Goal: Task Accomplishment & Management: Manage account settings

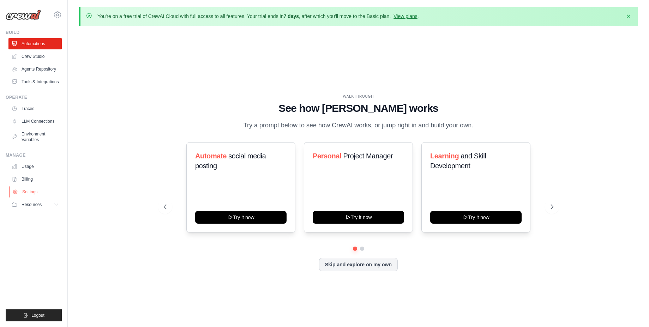
click at [48, 188] on link "Settings" at bounding box center [35, 191] width 53 height 11
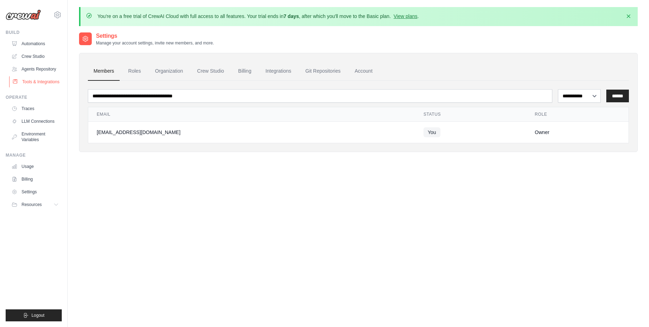
click at [56, 84] on link "Tools & Integrations" at bounding box center [35, 81] width 53 height 11
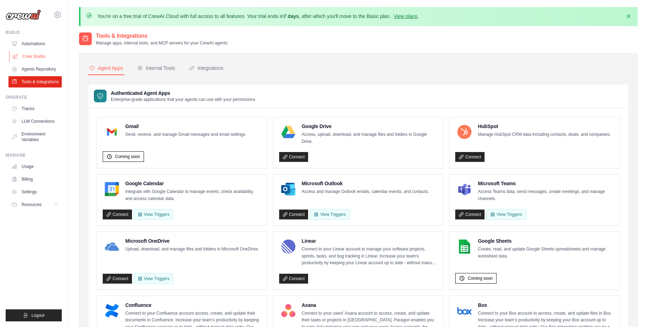
click at [44, 54] on link "Crew Studio" at bounding box center [35, 56] width 53 height 11
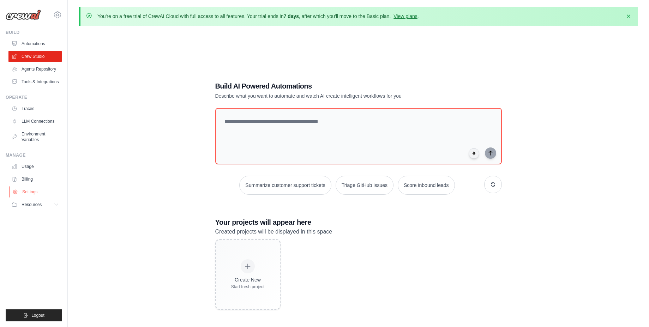
click at [30, 191] on link "Settings" at bounding box center [35, 191] width 53 height 11
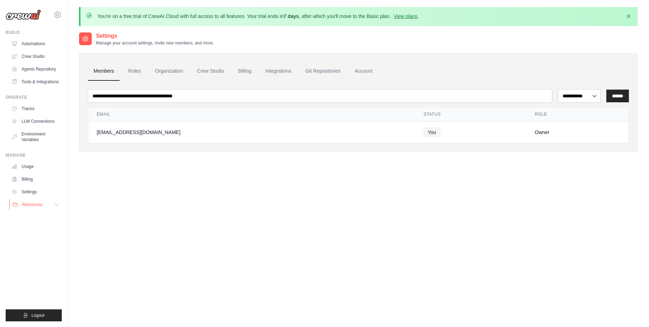
click at [54, 205] on icon at bounding box center [57, 205] width 6 height 6
